Goal: Information Seeking & Learning: Learn about a topic

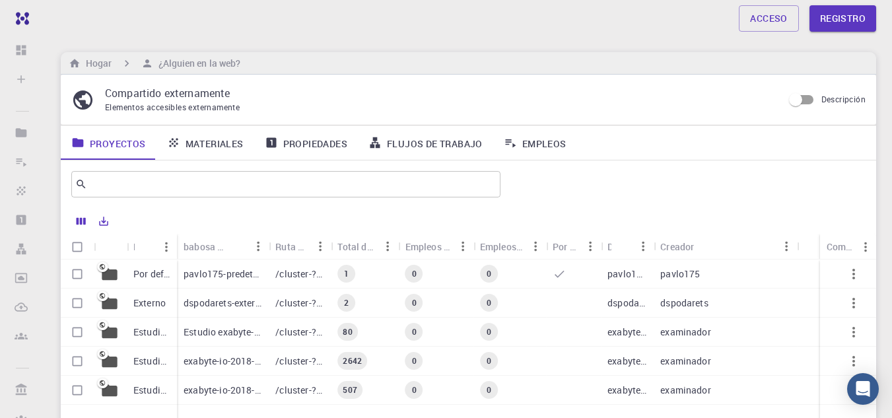
click at [214, 149] on font "Materiales" at bounding box center [214, 143] width 58 height 13
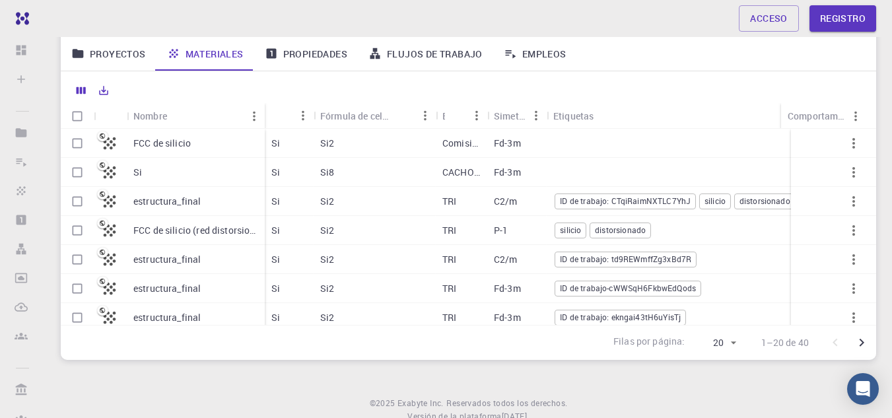
scroll to position [175, 0]
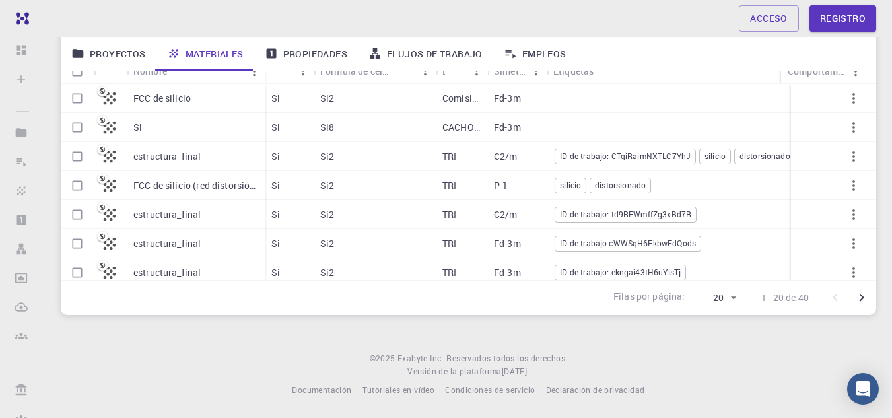
click at [182, 184] on font "FCC de silicio (red distorsionada)" at bounding box center [203, 185] width 141 height 13
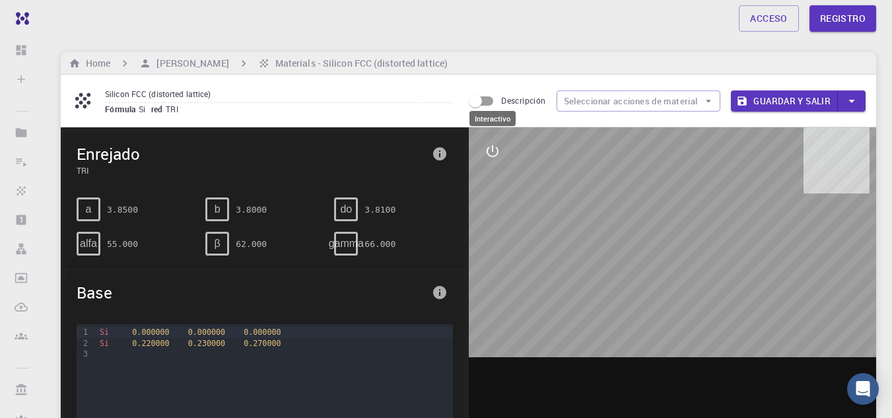
click at [490, 152] on icon "interactivo" at bounding box center [493, 151] width 16 height 16
click at [491, 187] on icon "vista" at bounding box center [492, 183] width 15 height 10
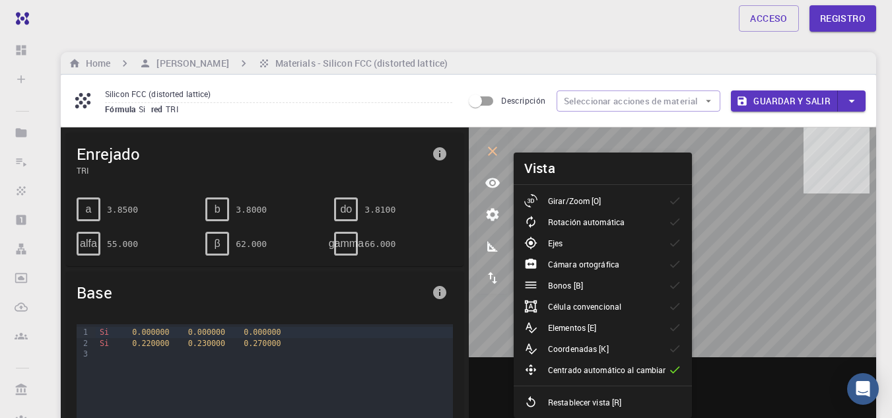
click at [661, 228] on li "Rotación automática" at bounding box center [603, 221] width 178 height 21
click at [659, 249] on li "Ejes" at bounding box center [603, 242] width 178 height 21
